Goal: Task Accomplishment & Management: Use online tool/utility

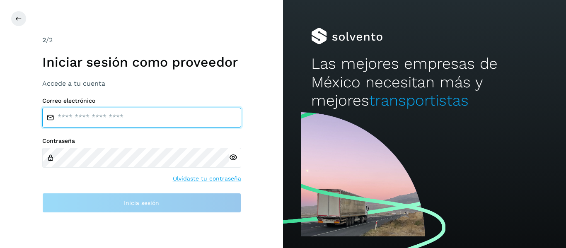
type input "**********"
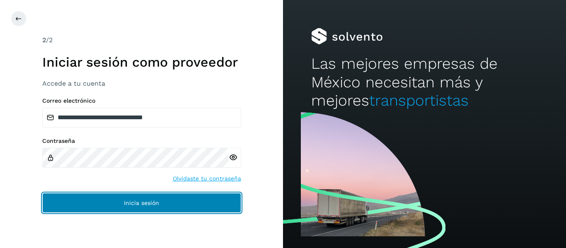
click at [62, 207] on button "Inicia sesión" at bounding box center [141, 203] width 199 height 20
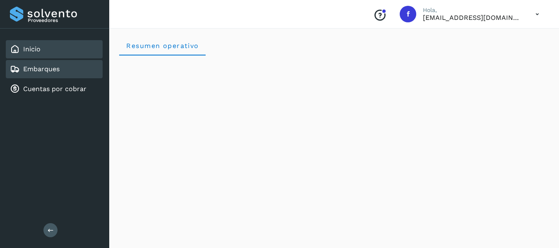
click at [25, 65] on link "Embarques" at bounding box center [41, 69] width 36 height 8
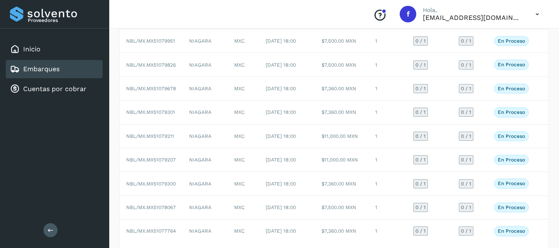
scroll to position [59, 0]
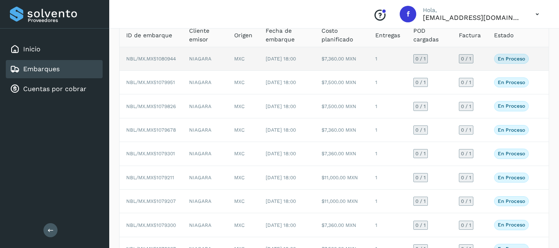
click at [485, 64] on td "0 / 1" at bounding box center [470, 59] width 35 height 24
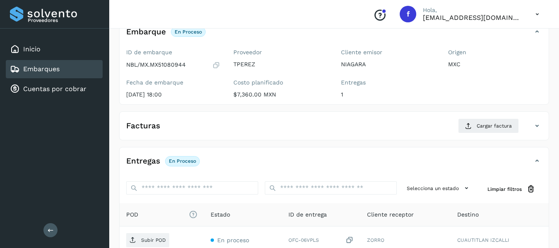
click at [213, 65] on icon at bounding box center [216, 65] width 8 height 8
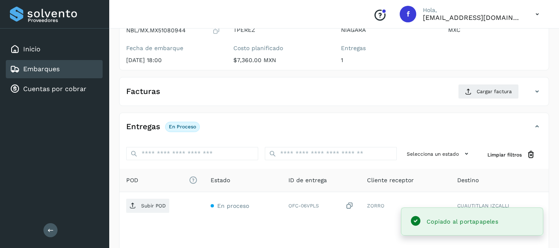
scroll to position [101, 0]
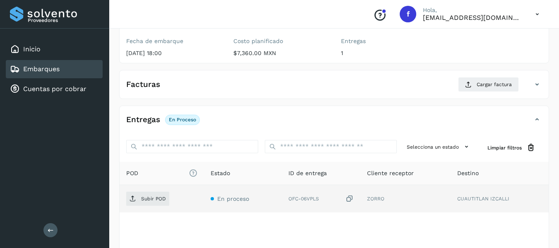
click at [350, 201] on icon at bounding box center [350, 199] width 8 height 9
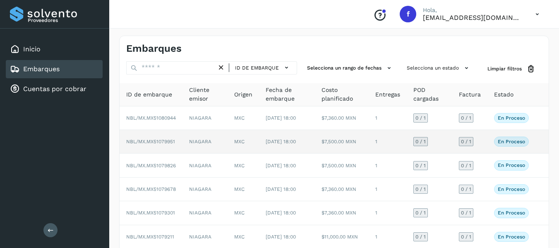
click at [480, 151] on td "0 / 1" at bounding box center [470, 142] width 35 height 24
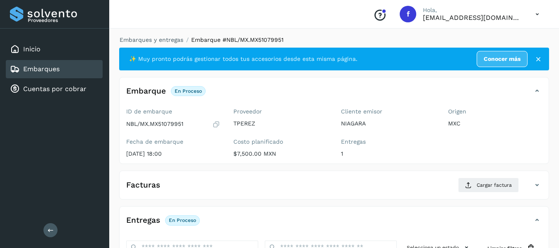
click at [219, 125] on icon at bounding box center [216, 124] width 8 height 8
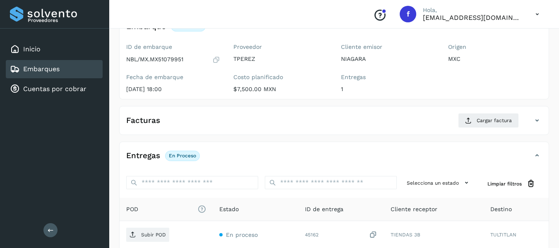
scroll to position [83, 0]
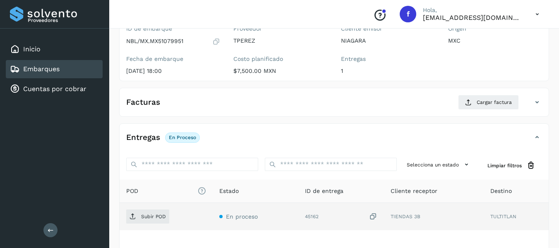
click at [373, 212] on icon at bounding box center [373, 216] width 8 height 9
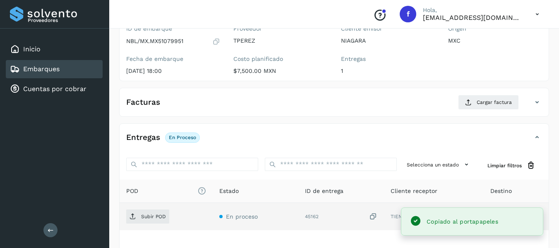
click at [378, 217] on td "45162" at bounding box center [342, 216] width 86 height 27
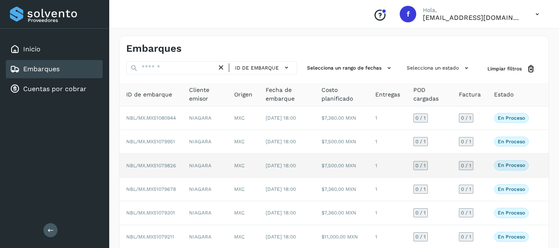
click at [487, 175] on td "0 / 1" at bounding box center [470, 166] width 35 height 24
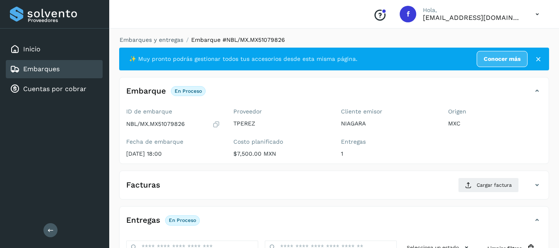
click at [216, 126] on icon at bounding box center [216, 124] width 8 height 8
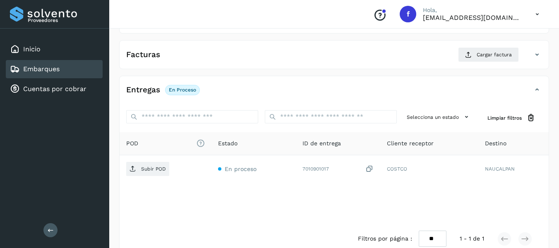
scroll to position [146, 0]
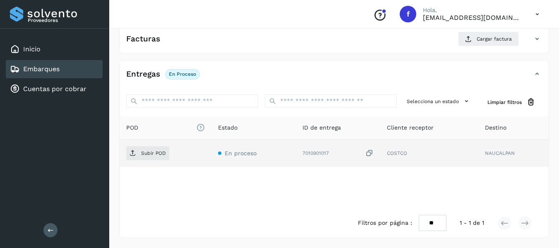
click at [370, 153] on icon at bounding box center [370, 153] width 8 height 9
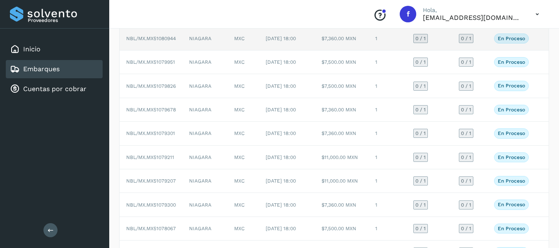
scroll to position [83, 0]
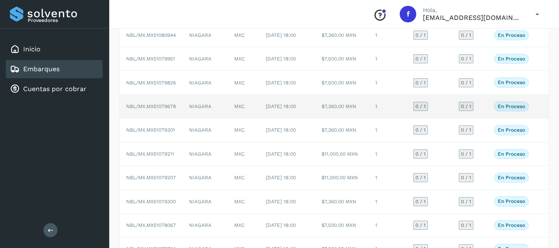
click at [480, 118] on td "0 / 1" at bounding box center [470, 107] width 35 height 24
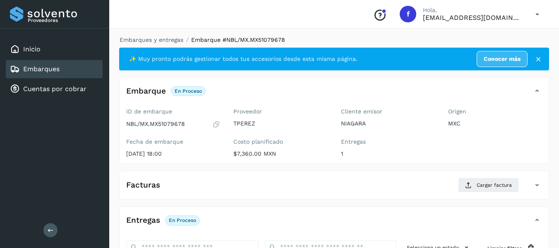
click at [217, 124] on icon at bounding box center [216, 124] width 8 height 8
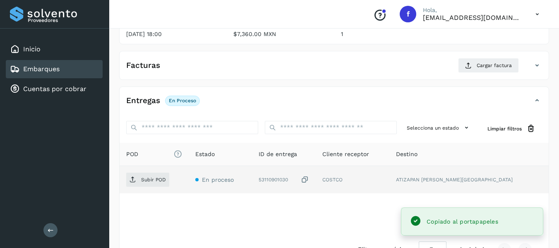
scroll to position [124, 0]
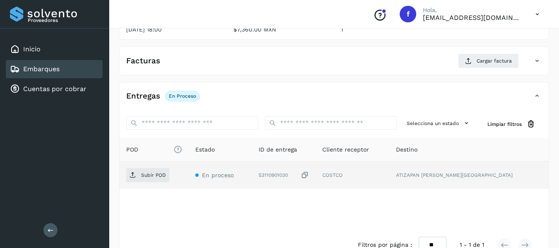
click at [309, 174] on icon at bounding box center [305, 175] width 8 height 9
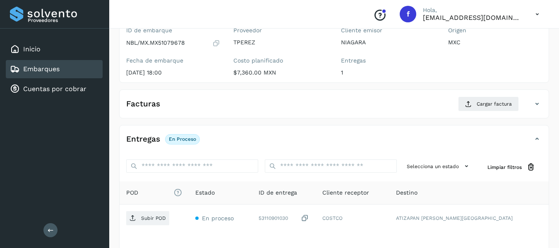
scroll to position [83, 0]
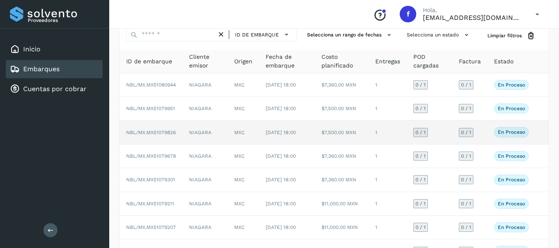
scroll to position [83, 0]
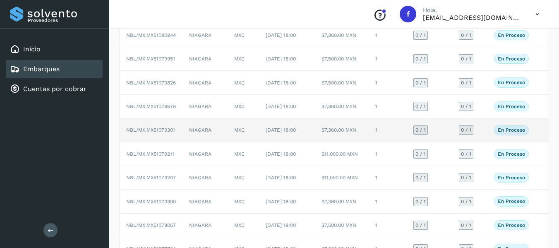
click at [445, 142] on td "0 / 1" at bounding box center [430, 130] width 46 height 24
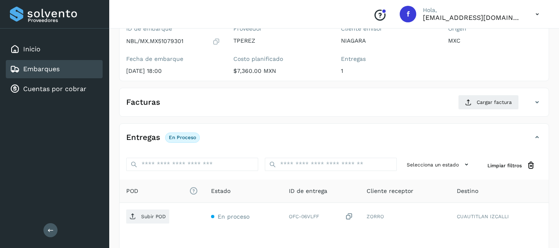
click at [217, 46] on div "ID de embarque NBL/MX.MX51079301 Fecha de embarque [DATE] 18:00" at bounding box center [173, 51] width 107 height 59
click at [217, 41] on icon at bounding box center [216, 41] width 8 height 8
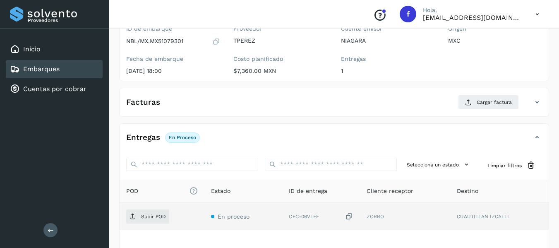
click at [352, 215] on icon at bounding box center [349, 216] width 8 height 9
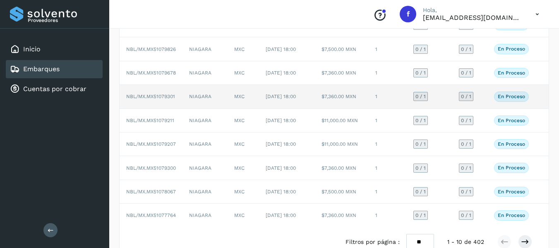
scroll to position [124, 0]
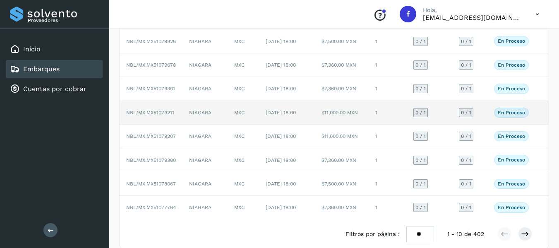
click at [479, 125] on td "0 / 1" at bounding box center [470, 113] width 35 height 24
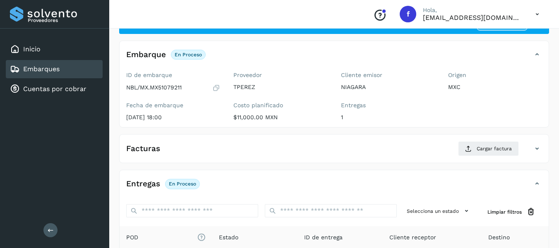
scroll to position [22, 0]
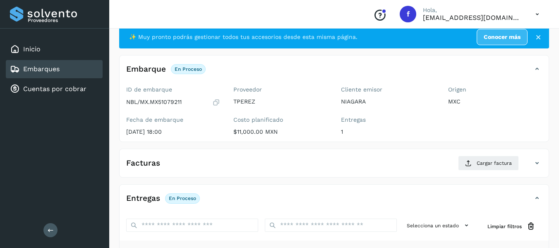
click at [217, 102] on icon at bounding box center [216, 102] width 8 height 8
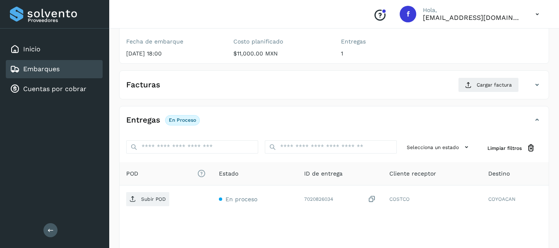
scroll to position [105, 0]
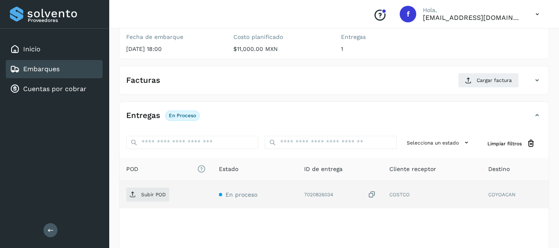
click at [374, 193] on icon at bounding box center [372, 194] width 8 height 9
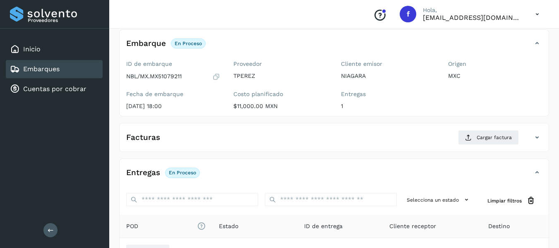
scroll to position [22, 0]
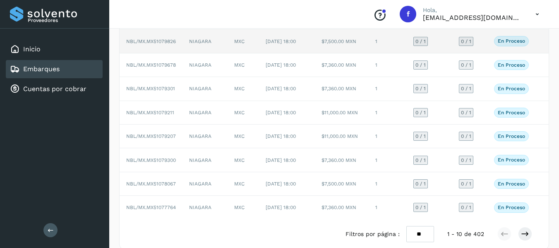
scroll to position [166, 0]
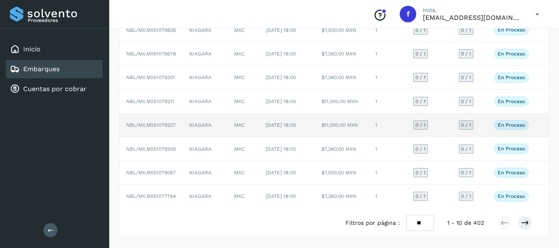
click at [485, 124] on td "0 / 1" at bounding box center [470, 125] width 35 height 24
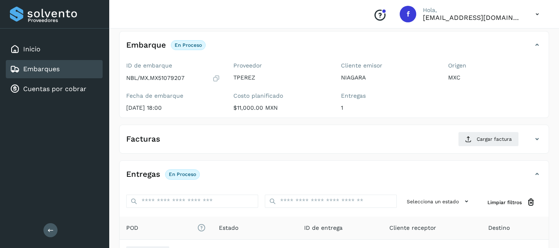
scroll to position [22, 0]
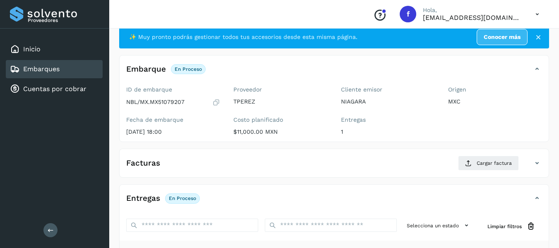
click at [216, 102] on icon at bounding box center [216, 102] width 8 height 8
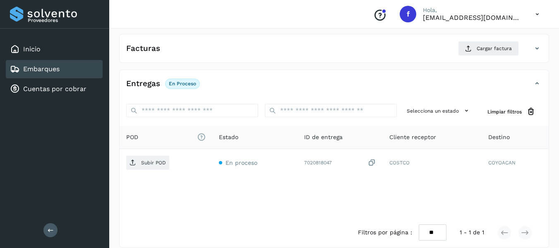
scroll to position [146, 0]
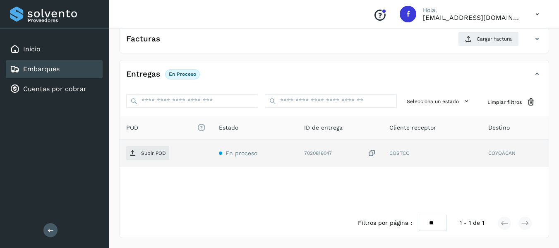
click at [372, 154] on icon at bounding box center [372, 153] width 8 height 9
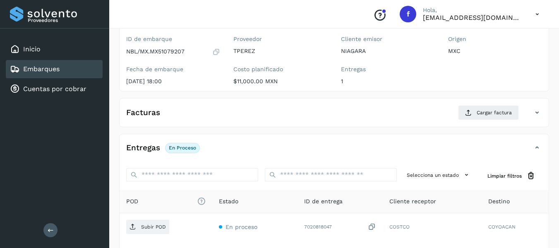
scroll to position [63, 0]
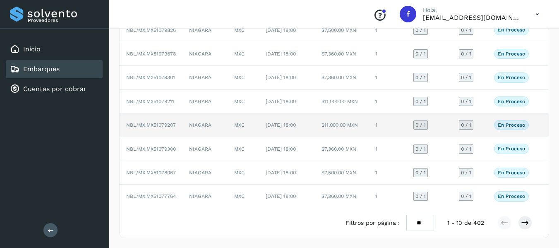
scroll to position [183, 0]
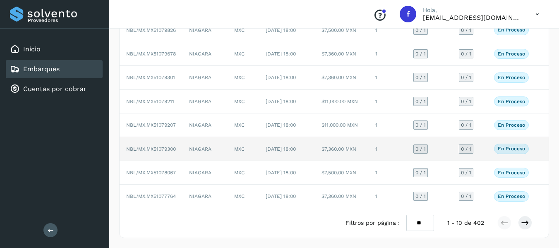
click at [488, 137] on td "En proceso Verifica el estado de la factura o entregas asociadas a este embarque" at bounding box center [512, 149] width 48 height 24
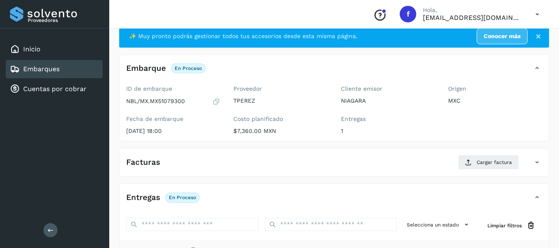
scroll to position [22, 0]
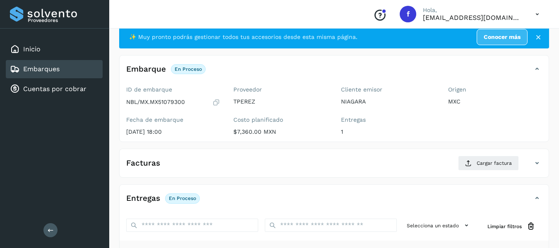
click at [216, 102] on icon at bounding box center [216, 102] width 8 height 8
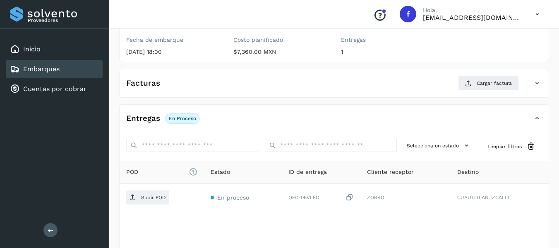
scroll to position [105, 0]
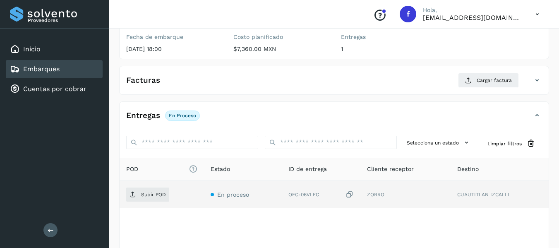
click at [352, 195] on icon at bounding box center [350, 194] width 8 height 9
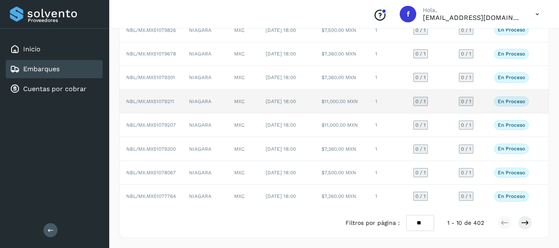
scroll to position [183, 0]
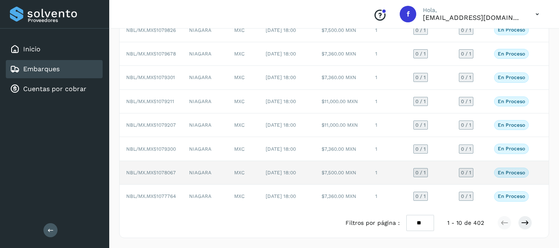
click at [489, 167] on td "En proceso Verifica el estado de la factura o entregas asociadas a este embarque" at bounding box center [512, 173] width 48 height 24
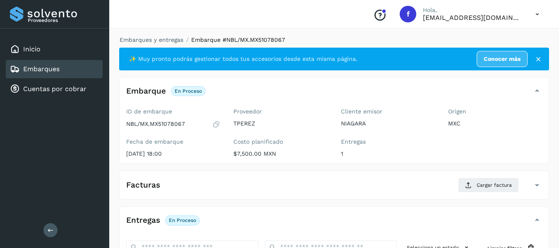
click at [215, 123] on icon at bounding box center [216, 124] width 8 height 8
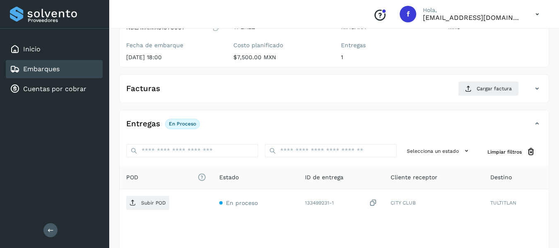
scroll to position [124, 0]
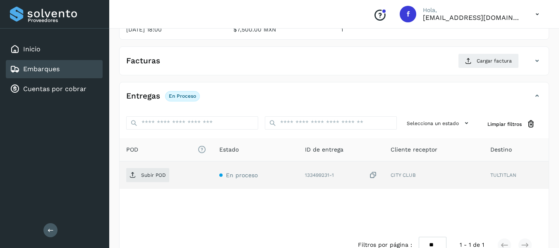
click at [374, 175] on icon at bounding box center [373, 175] width 8 height 9
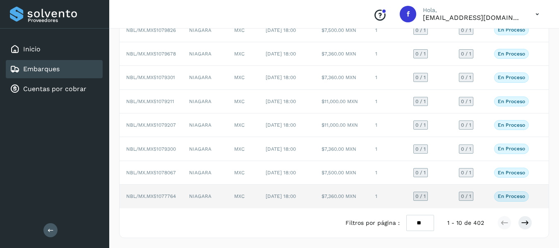
scroll to position [183, 0]
click at [484, 195] on td "0 / 1" at bounding box center [470, 196] width 35 height 23
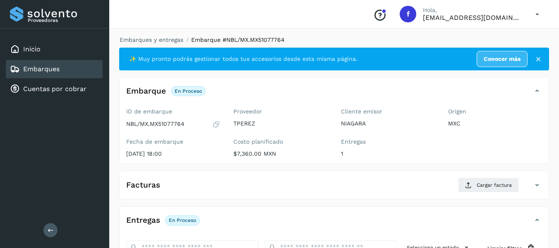
click at [215, 125] on icon at bounding box center [216, 124] width 8 height 8
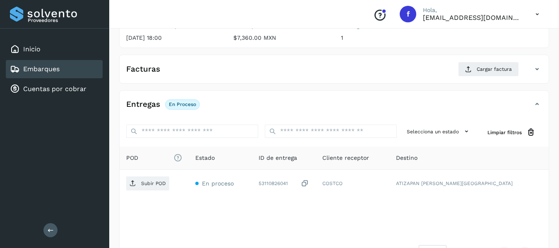
scroll to position [146, 0]
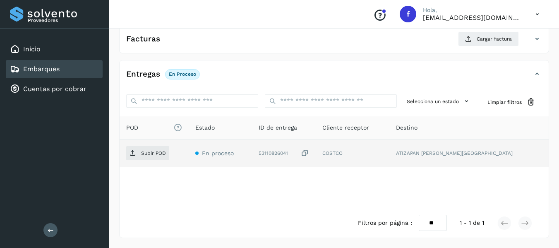
click at [309, 154] on icon at bounding box center [305, 153] width 8 height 9
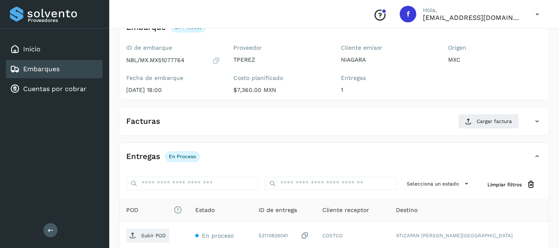
scroll to position [63, 0]
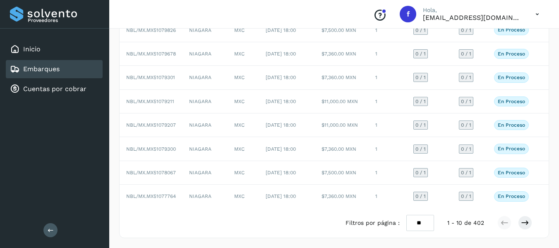
scroll to position [183, 0]
click at [526, 223] on icon at bounding box center [525, 223] width 8 height 8
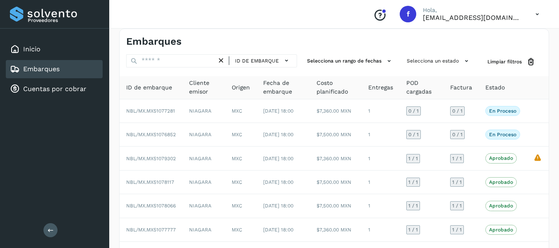
scroll to position [0, 0]
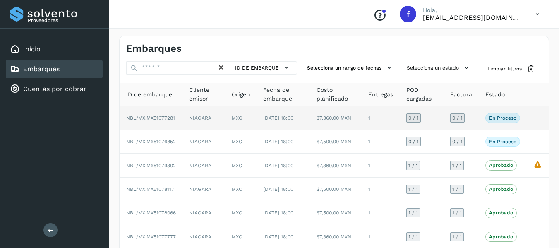
click at [477, 120] on td "0 / 1" at bounding box center [461, 118] width 35 height 24
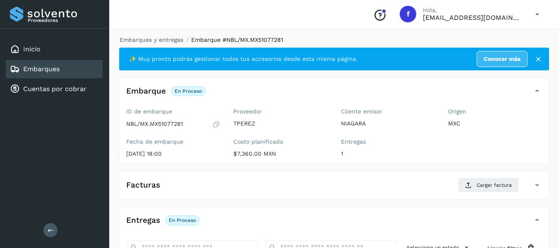
click at [215, 122] on icon at bounding box center [216, 124] width 8 height 8
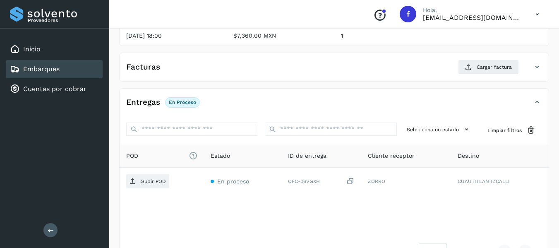
scroll to position [146, 0]
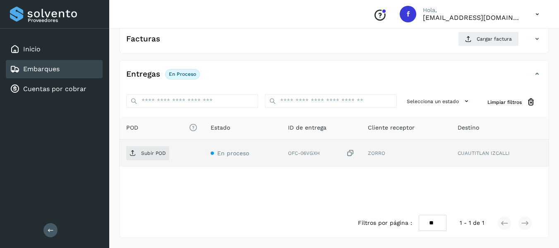
click at [349, 154] on icon at bounding box center [351, 153] width 8 height 9
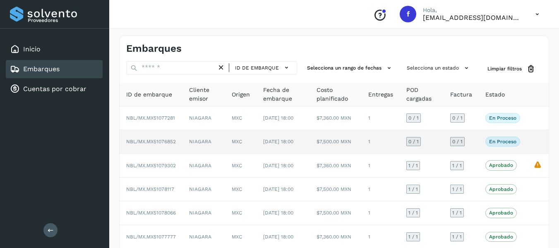
click at [478, 147] on td "0 / 1" at bounding box center [461, 142] width 35 height 24
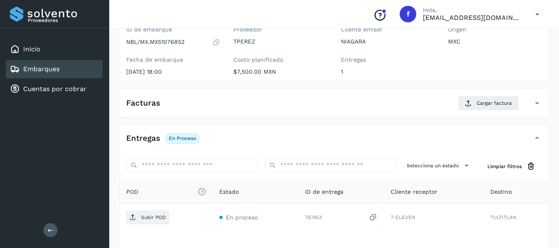
scroll to position [83, 0]
click at [215, 45] on icon at bounding box center [216, 41] width 8 height 8
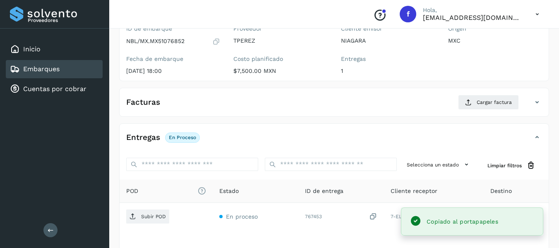
click at [216, 41] on icon at bounding box center [216, 41] width 8 height 8
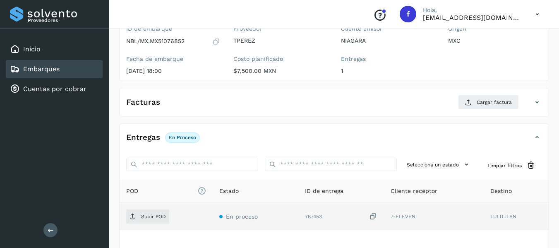
click at [374, 216] on icon at bounding box center [373, 216] width 8 height 9
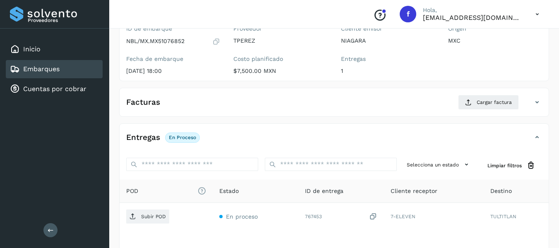
click at [77, 71] on div "Embarques" at bounding box center [54, 69] width 97 height 18
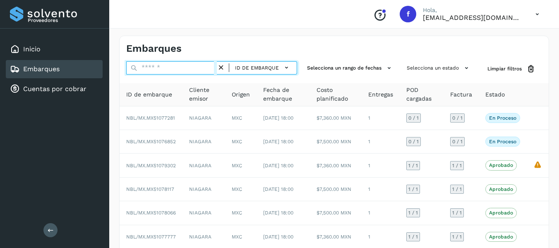
click at [159, 69] on input "text" at bounding box center [171, 67] width 91 height 13
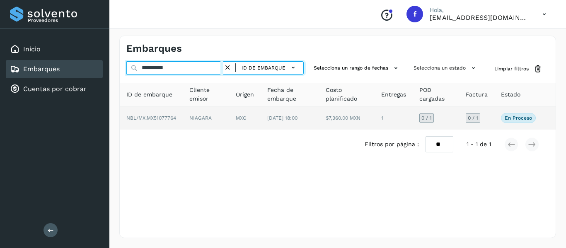
type input "**********"
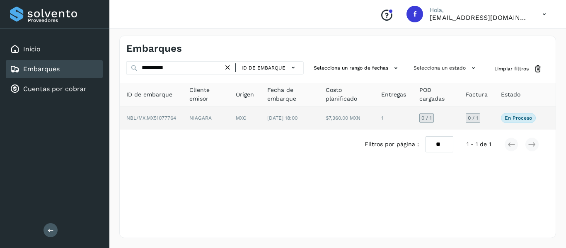
click at [490, 117] on td "0 / 1" at bounding box center [476, 117] width 35 height 23
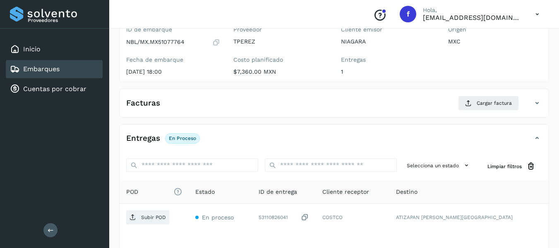
scroll to position [83, 0]
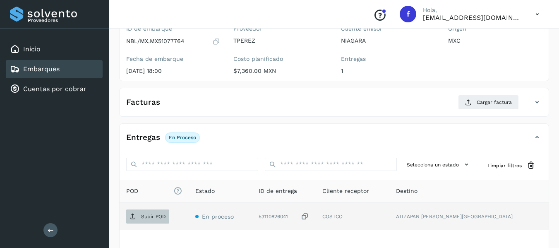
click at [160, 217] on p "Subir POD" at bounding box center [153, 217] width 25 height 6
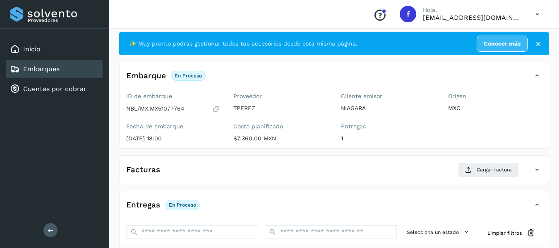
scroll to position [0, 0]
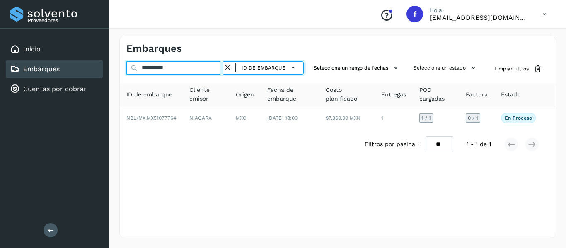
click at [189, 69] on input "**********" at bounding box center [174, 67] width 97 height 13
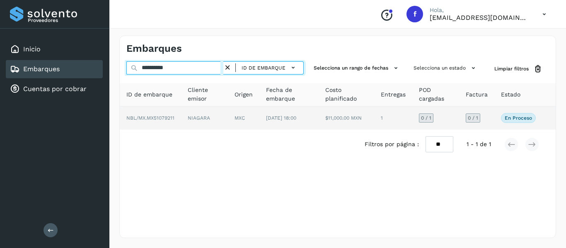
type input "**********"
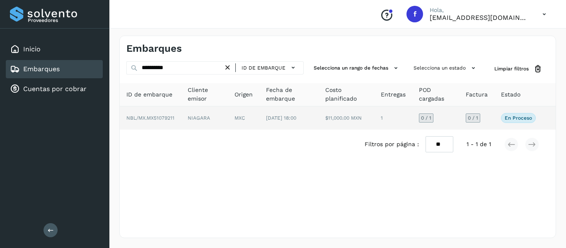
click at [489, 119] on td "0 / 1" at bounding box center [476, 117] width 35 height 23
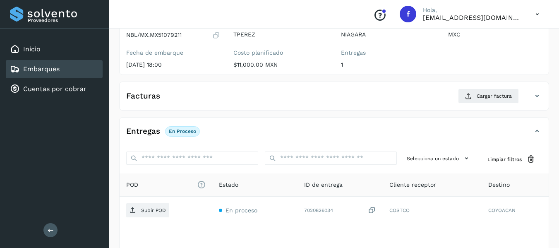
scroll to position [146, 0]
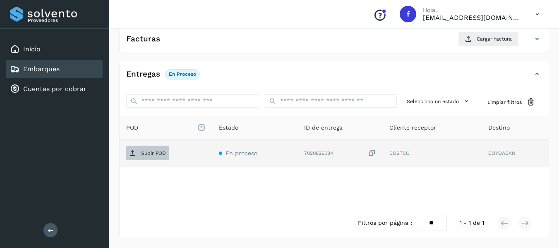
click at [146, 150] on p "Subir POD" at bounding box center [153, 153] width 25 height 6
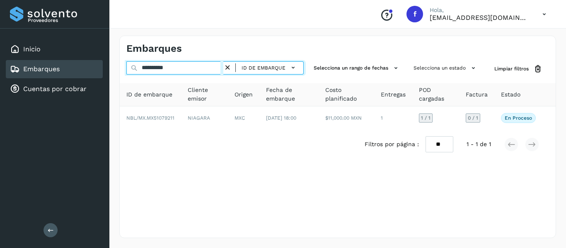
drag, startPoint x: 198, startPoint y: 71, endPoint x: 142, endPoint y: 70, distance: 56.3
click at [142, 70] on input "**********" at bounding box center [174, 67] width 97 height 13
paste input "text"
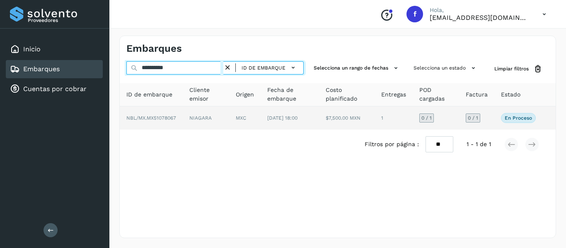
type input "**********"
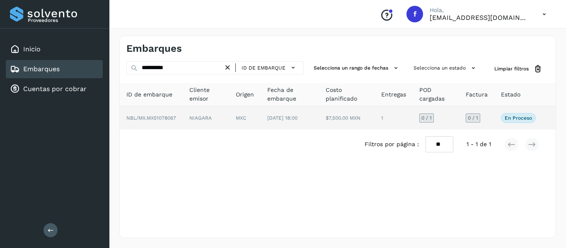
click at [487, 118] on td "0 / 1" at bounding box center [476, 117] width 35 height 23
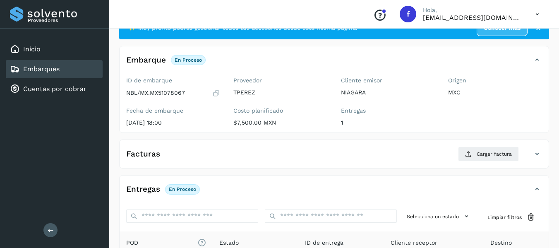
scroll to position [83, 0]
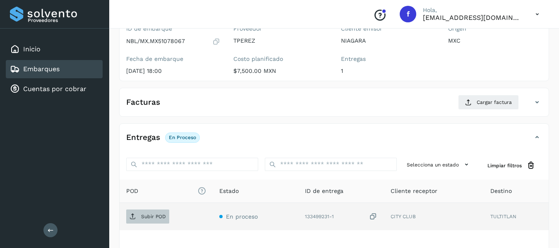
click at [158, 218] on p "Subir POD" at bounding box center [153, 217] width 25 height 6
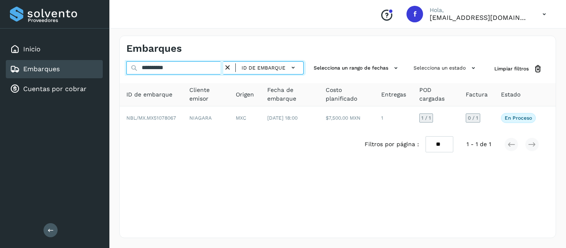
drag, startPoint x: 191, startPoint y: 70, endPoint x: 123, endPoint y: 69, distance: 67.9
click at [123, 69] on div "**********" at bounding box center [338, 68] width 436 height 15
paste input "text"
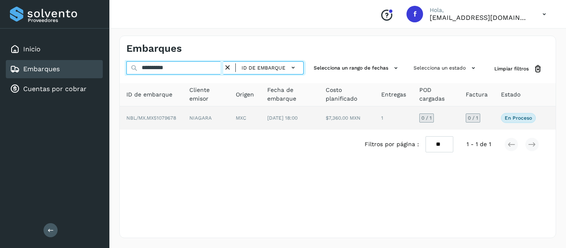
type input "**********"
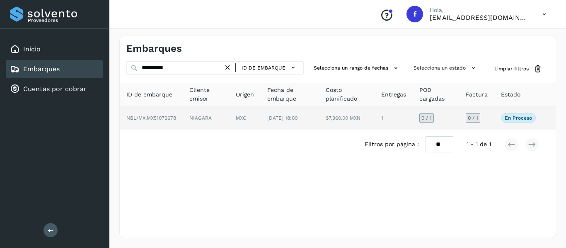
click at [488, 117] on td "0 / 1" at bounding box center [476, 117] width 35 height 23
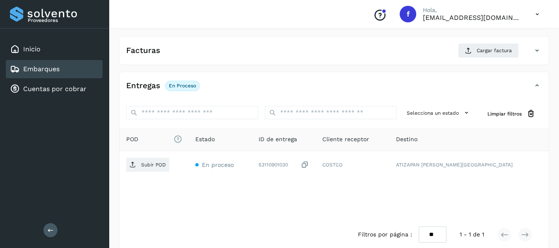
scroll to position [146, 0]
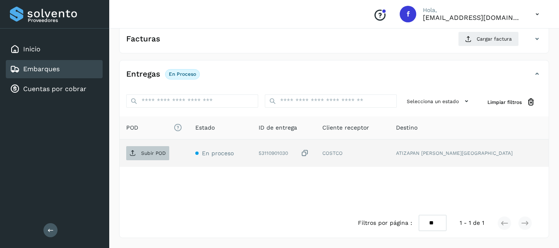
click at [158, 156] on p "Subir POD" at bounding box center [153, 153] width 25 height 6
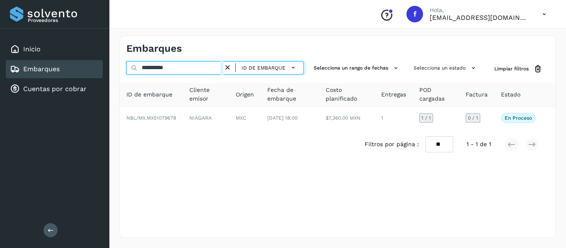
drag, startPoint x: 182, startPoint y: 70, endPoint x: 111, endPoint y: 80, distance: 71.8
click at [111, 79] on div "**********" at bounding box center [337, 137] width 456 height 222
paste input "text"
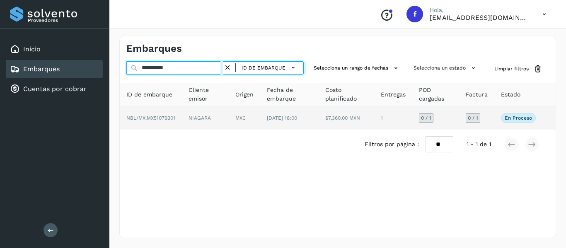
type input "**********"
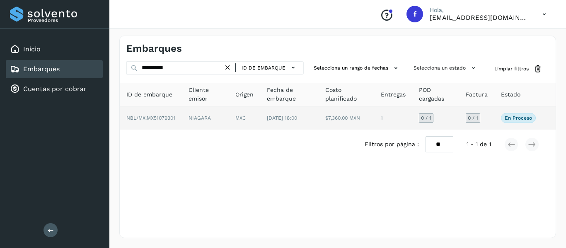
click at [488, 116] on td "0 / 1" at bounding box center [476, 117] width 35 height 23
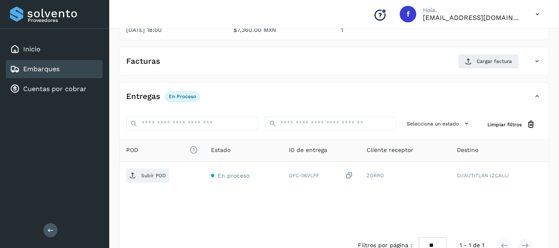
scroll to position [124, 0]
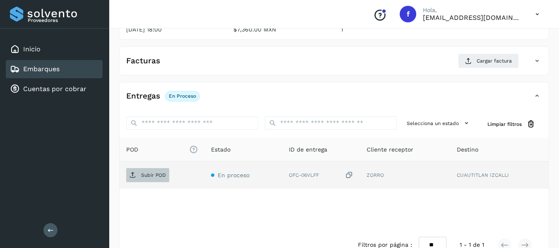
click at [150, 176] on p "Subir POD" at bounding box center [153, 175] width 25 height 6
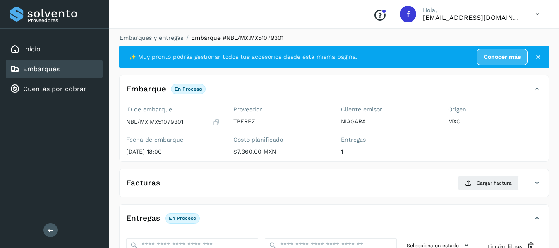
scroll to position [0, 0]
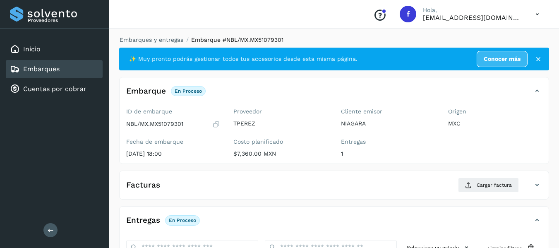
click at [52, 67] on link "Embarques" at bounding box center [41, 69] width 36 height 8
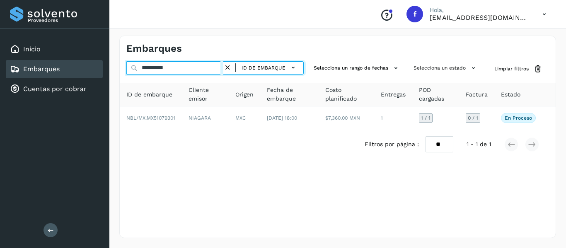
drag, startPoint x: 192, startPoint y: 68, endPoint x: 123, endPoint y: 77, distance: 69.8
click at [123, 77] on div "**********" at bounding box center [338, 110] width 436 height 98
paste input "*******"
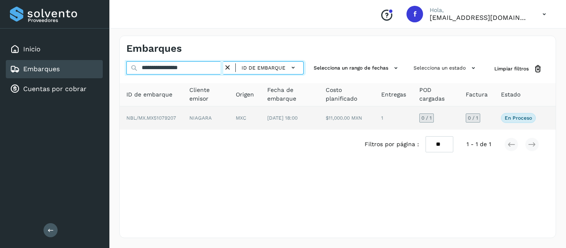
type input "**********"
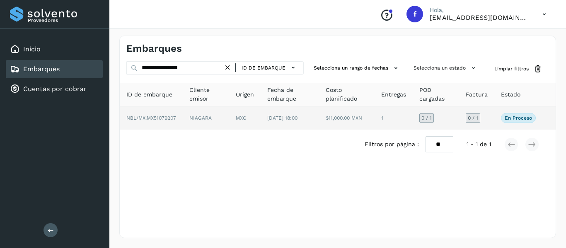
click at [492, 117] on td "0 / 1" at bounding box center [476, 117] width 35 height 23
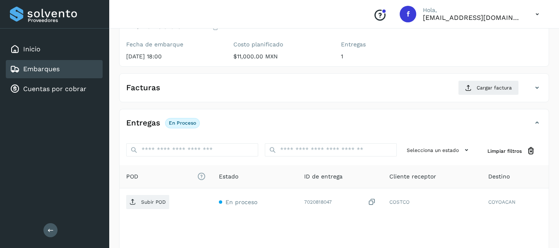
scroll to position [146, 0]
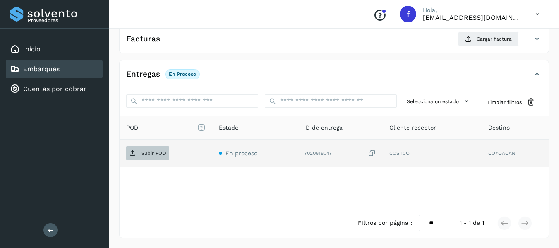
click at [152, 154] on p "Subir POD" at bounding box center [153, 153] width 25 height 6
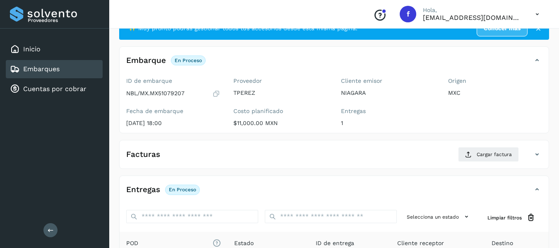
scroll to position [0, 0]
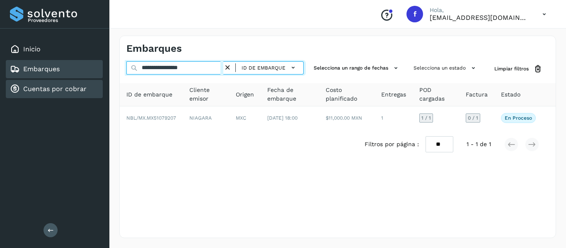
drag, startPoint x: 204, startPoint y: 70, endPoint x: 69, endPoint y: 89, distance: 135.9
click at [69, 89] on div "**********" at bounding box center [283, 124] width 566 height 248
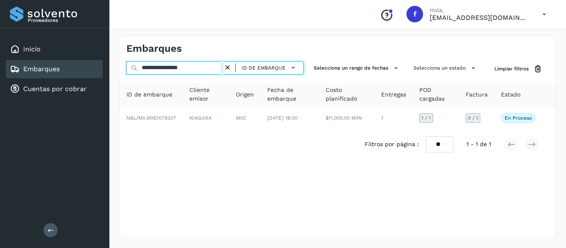
paste input "text"
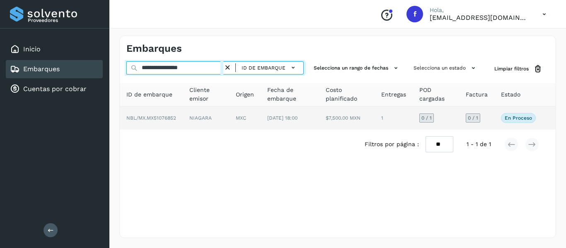
type input "**********"
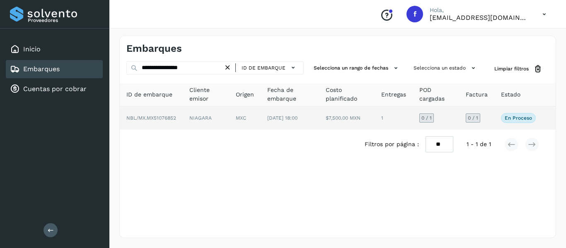
click at [495, 118] on td "En proceso Verifica el estado de la factura o entregas asociadas a este embarque" at bounding box center [518, 117] width 48 height 23
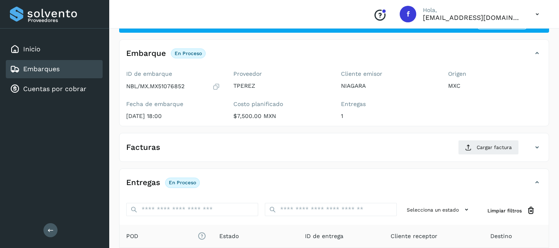
scroll to position [83, 0]
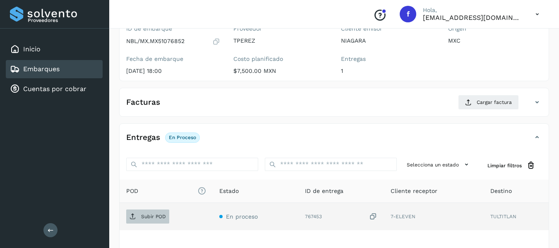
click at [145, 220] on span "Subir POD" at bounding box center [147, 216] width 43 height 13
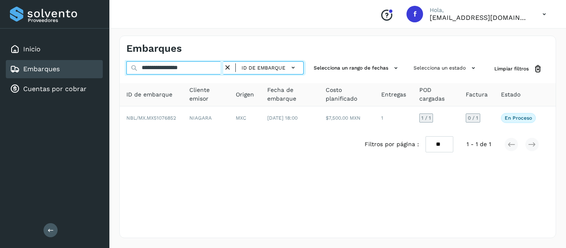
drag, startPoint x: 206, startPoint y: 65, endPoint x: 96, endPoint y: 80, distance: 110.7
click at [97, 76] on div "**********" at bounding box center [283, 124] width 566 height 248
paste input "text"
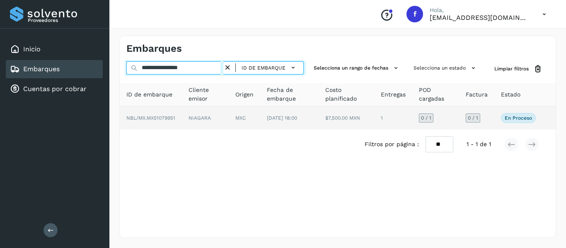
type input "**********"
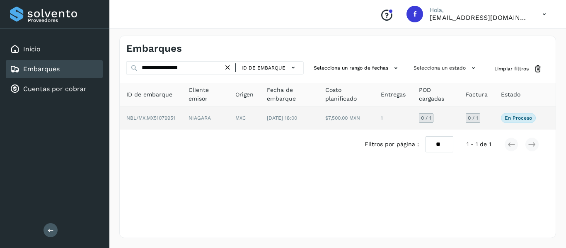
click at [492, 118] on td "0 / 1" at bounding box center [476, 117] width 35 height 23
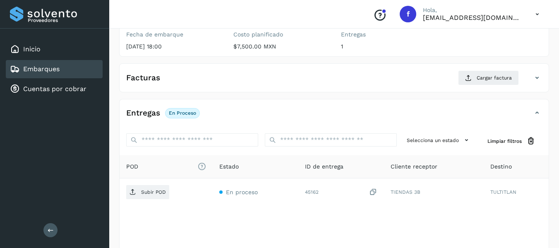
scroll to position [124, 0]
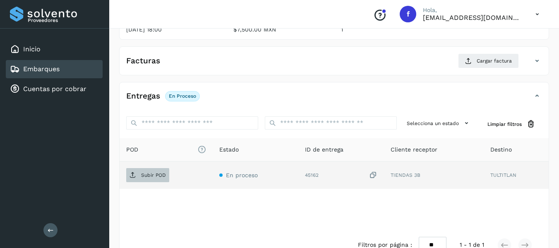
click at [148, 175] on p "Subir POD" at bounding box center [153, 175] width 25 height 6
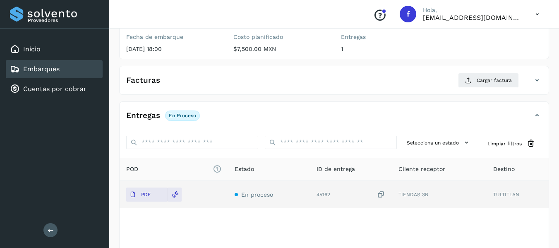
scroll to position [63, 0]
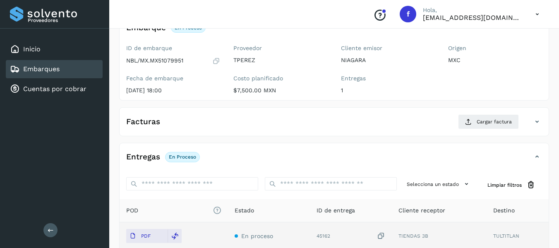
click at [76, 68] on div "Embarques" at bounding box center [54, 69] width 97 height 18
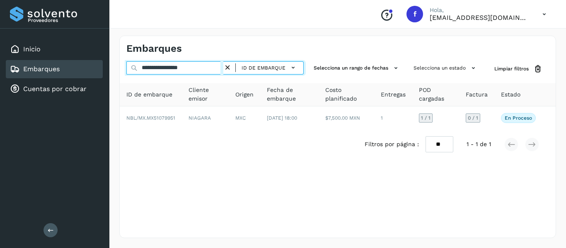
drag, startPoint x: 209, startPoint y: 66, endPoint x: 101, endPoint y: 78, distance: 109.2
click at [101, 78] on div "**********" at bounding box center [283, 124] width 566 height 248
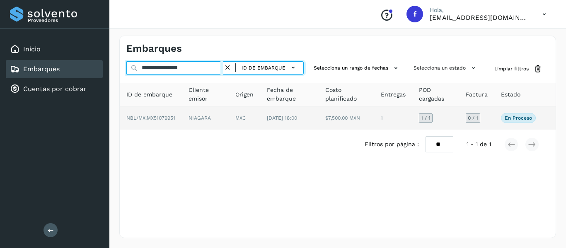
paste input "text"
type input "**********"
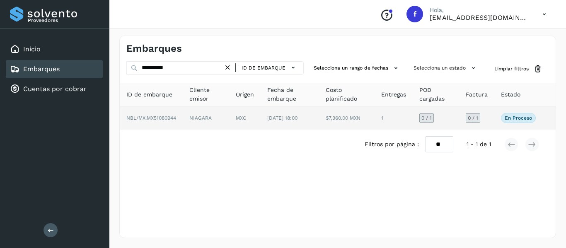
click at [486, 118] on td "0 / 1" at bounding box center [476, 117] width 35 height 23
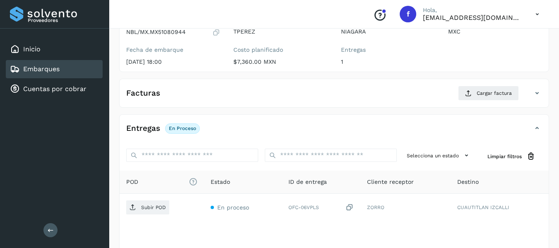
scroll to position [124, 0]
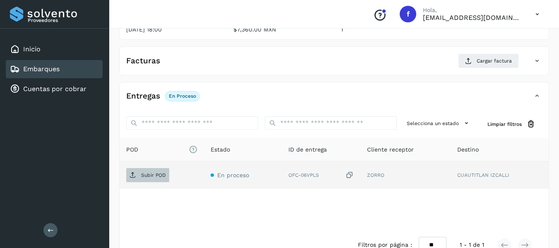
click at [150, 176] on p "Subir POD" at bounding box center [153, 175] width 25 height 6
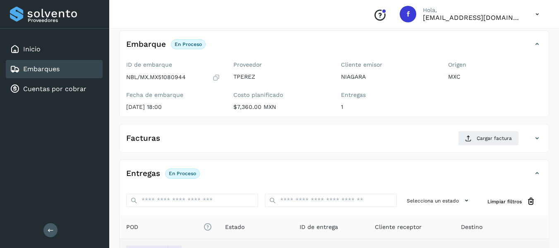
scroll to position [22, 0]
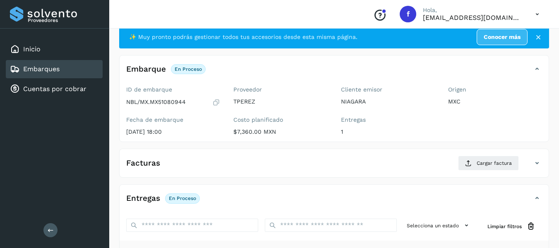
click at [32, 65] on link "Embarques" at bounding box center [41, 69] width 36 height 8
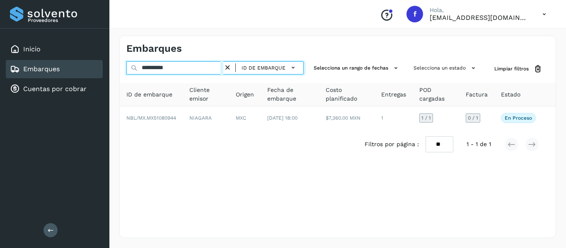
drag, startPoint x: 191, startPoint y: 68, endPoint x: 109, endPoint y: 70, distance: 82.0
click at [109, 70] on div "**********" at bounding box center [283, 124] width 566 height 248
paste input "*******"
type input "**********"
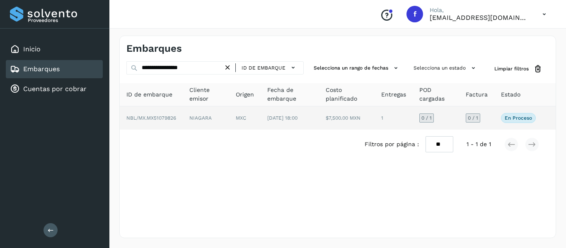
click at [491, 121] on td "0 / 1" at bounding box center [476, 117] width 35 height 23
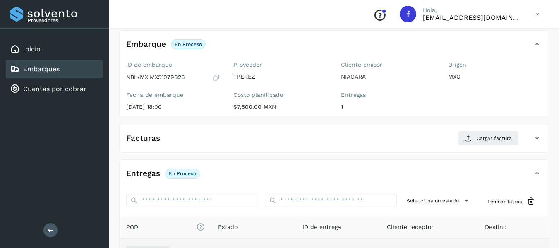
scroll to position [22, 0]
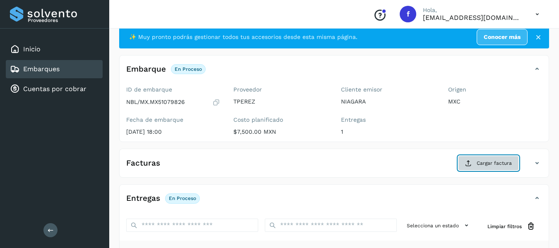
click at [484, 157] on button "Cargar factura" at bounding box center [488, 163] width 61 height 15
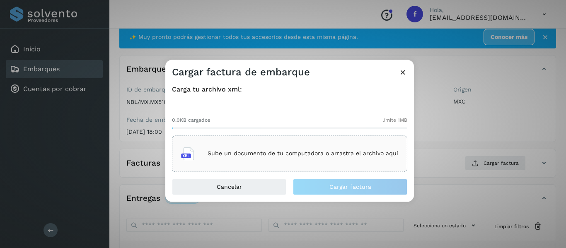
click at [398, 72] on icon at bounding box center [402, 72] width 9 height 9
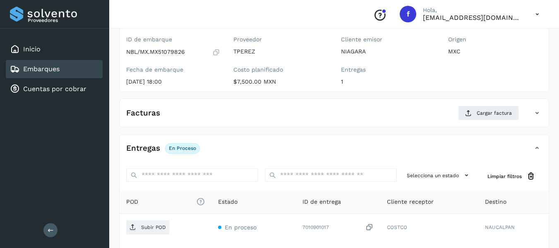
scroll to position [146, 0]
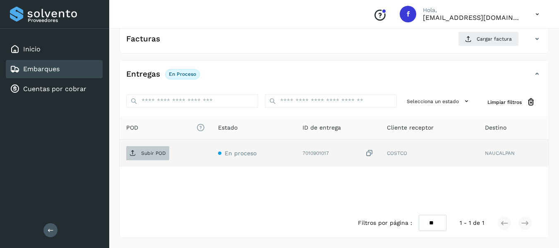
click at [155, 154] on p "Subir POD" at bounding box center [153, 153] width 25 height 6
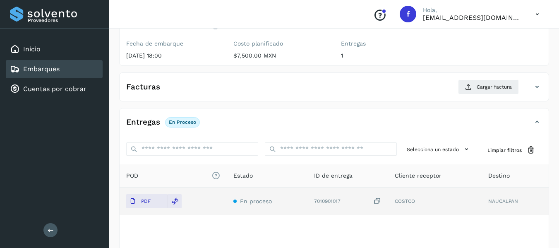
scroll to position [22, 0]
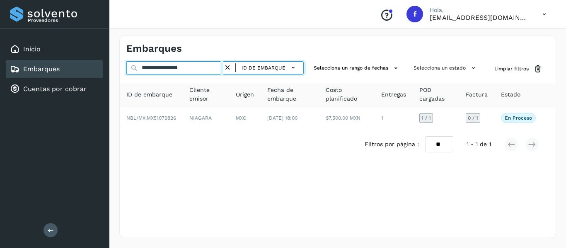
drag, startPoint x: 185, startPoint y: 67, endPoint x: 225, endPoint y: 69, distance: 39.8
click at [225, 69] on div "**********" at bounding box center [214, 67] width 177 height 13
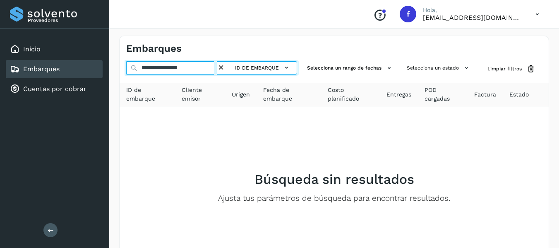
drag, startPoint x: 204, startPoint y: 67, endPoint x: 127, endPoint y: 65, distance: 77.0
click at [127, 65] on input "**********" at bounding box center [171, 67] width 91 height 13
paste input "text"
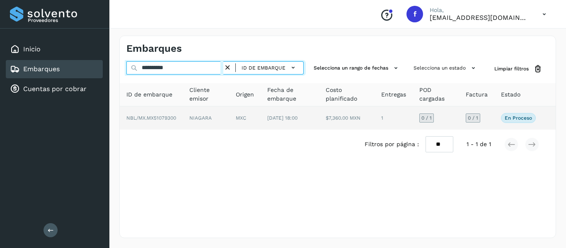
type input "**********"
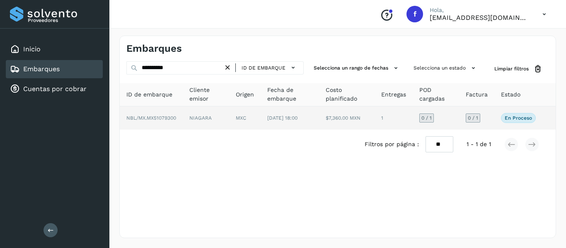
click at [489, 121] on td "0 / 1" at bounding box center [476, 117] width 35 height 23
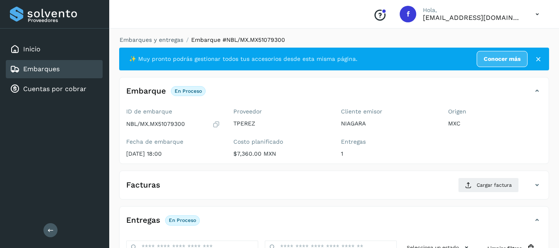
scroll to position [83, 0]
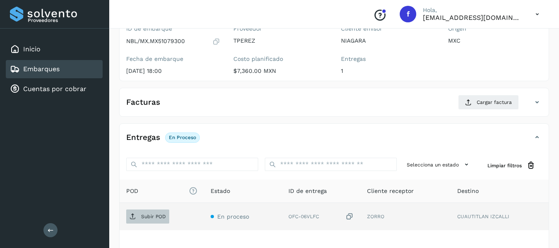
click at [141, 215] on p "Subir POD" at bounding box center [153, 217] width 25 height 6
